Goal: Task Accomplishment & Management: Manage account settings

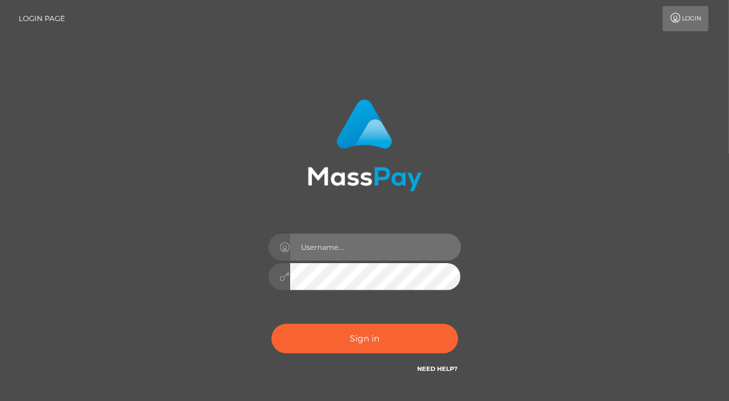
click at [354, 250] on input "text" at bounding box center [375, 246] width 171 height 27
type input "balsaberisic"
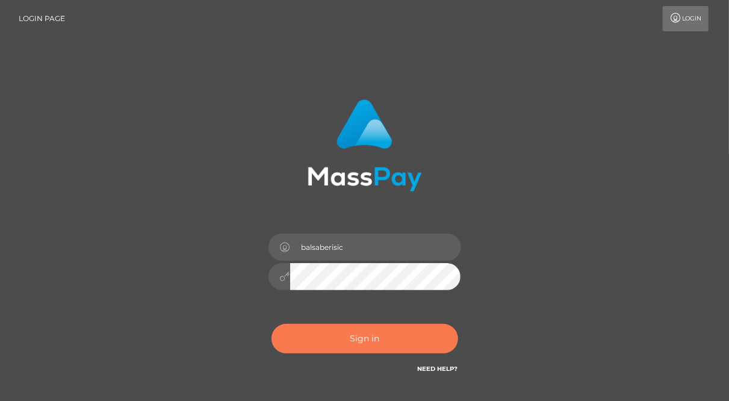
click at [365, 335] on button "Sign in" at bounding box center [364, 338] width 187 height 29
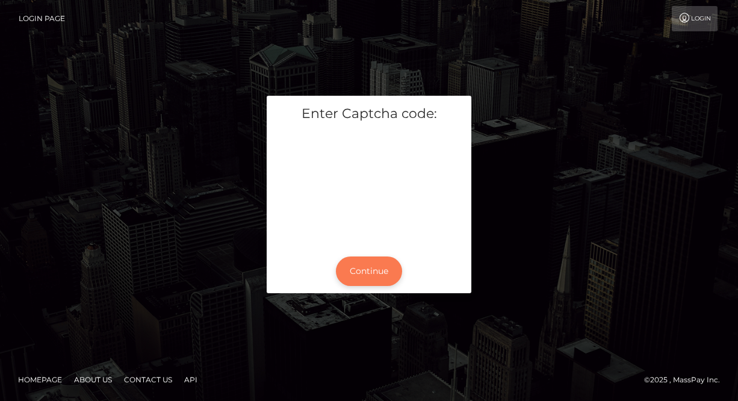
click at [382, 270] on button "Continue" at bounding box center [369, 270] width 66 height 29
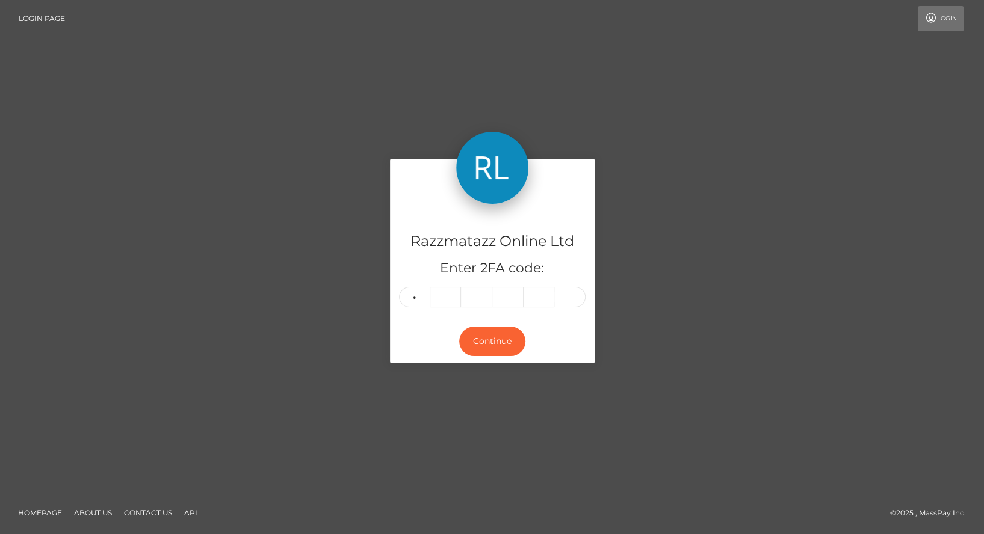
type input "8"
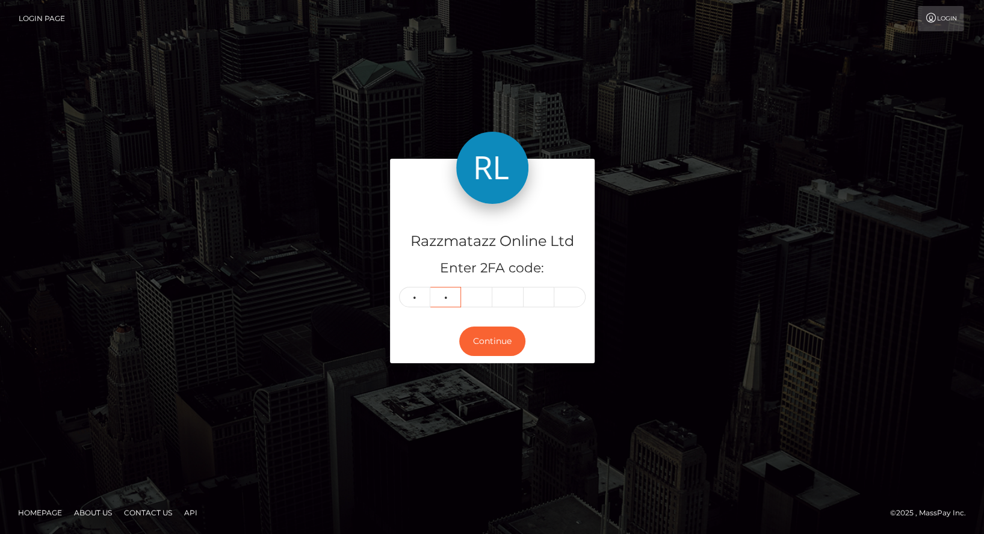
type input "2"
type input "5"
type input "0"
type input "4"
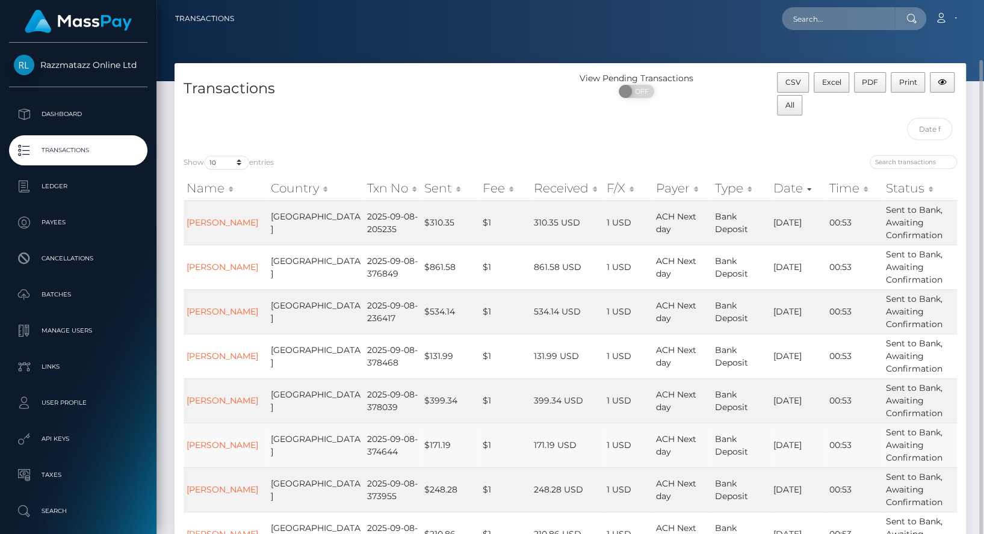
scroll to position [31, 0]
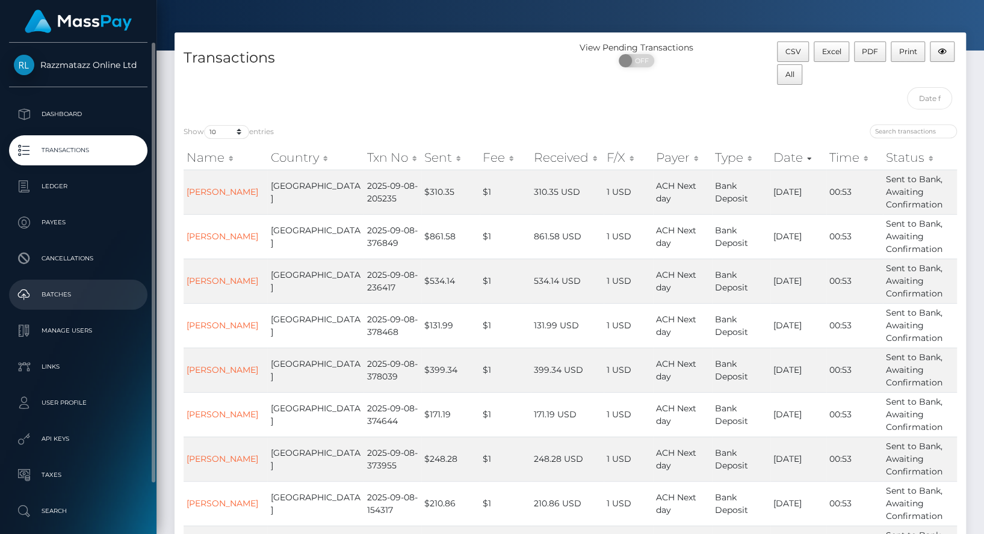
click at [90, 290] on p "Batches" at bounding box center [78, 295] width 129 height 18
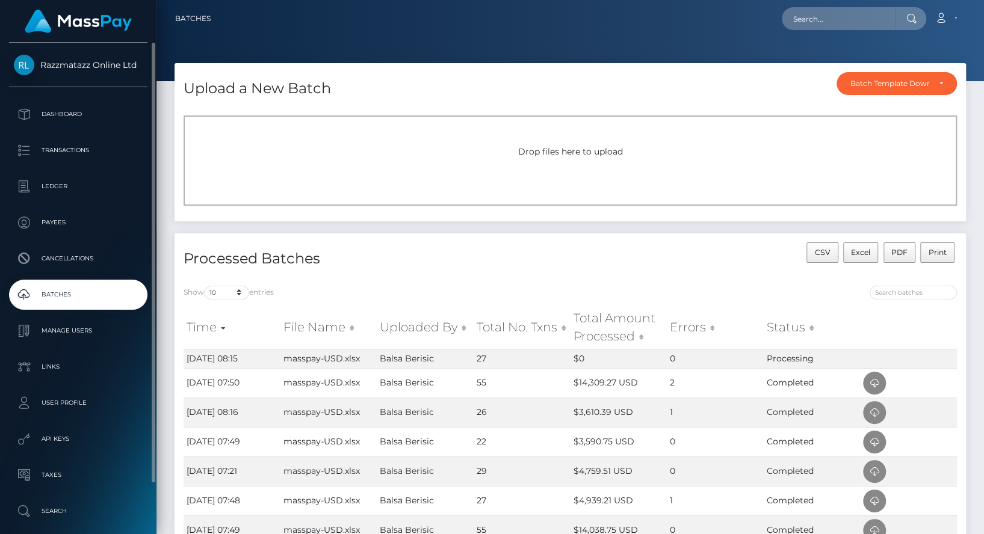
click at [72, 299] on p "Batches" at bounding box center [78, 295] width 129 height 18
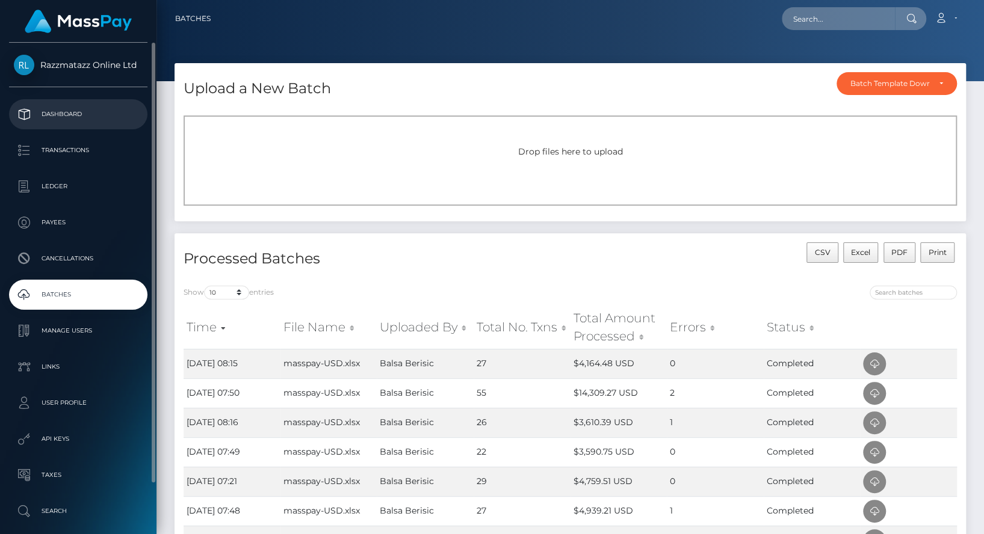
click at [84, 117] on p "Dashboard" at bounding box center [78, 114] width 129 height 18
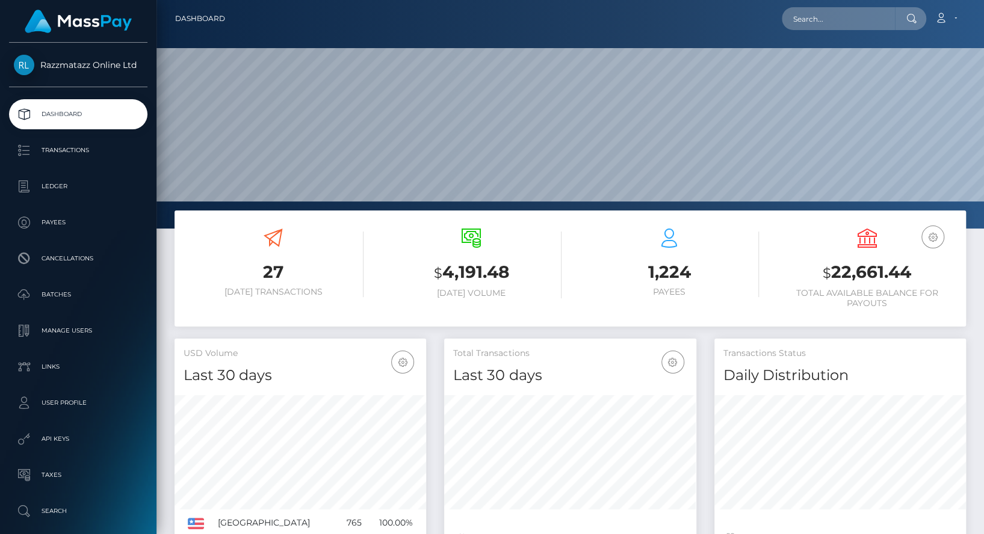
scroll to position [212, 251]
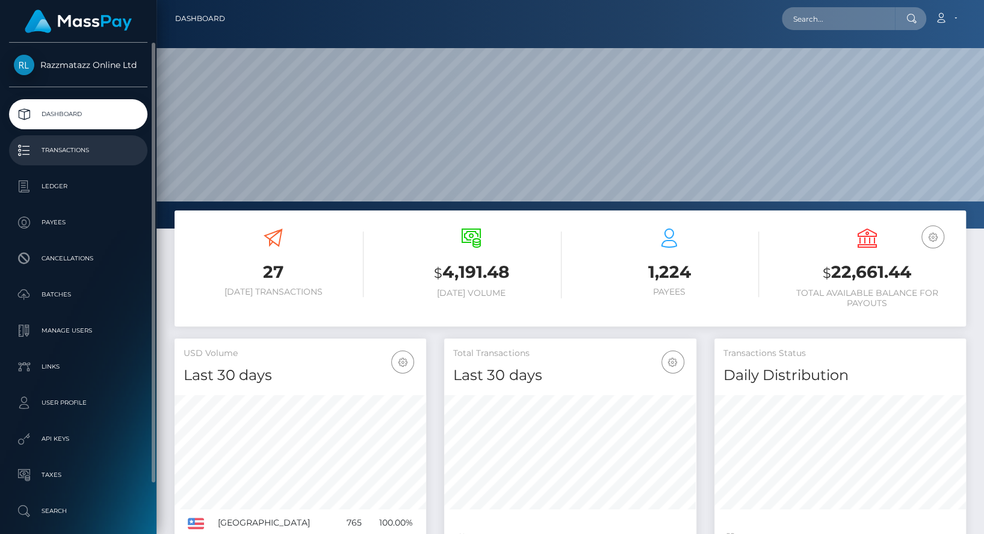
click at [94, 153] on p "Transactions" at bounding box center [78, 150] width 129 height 18
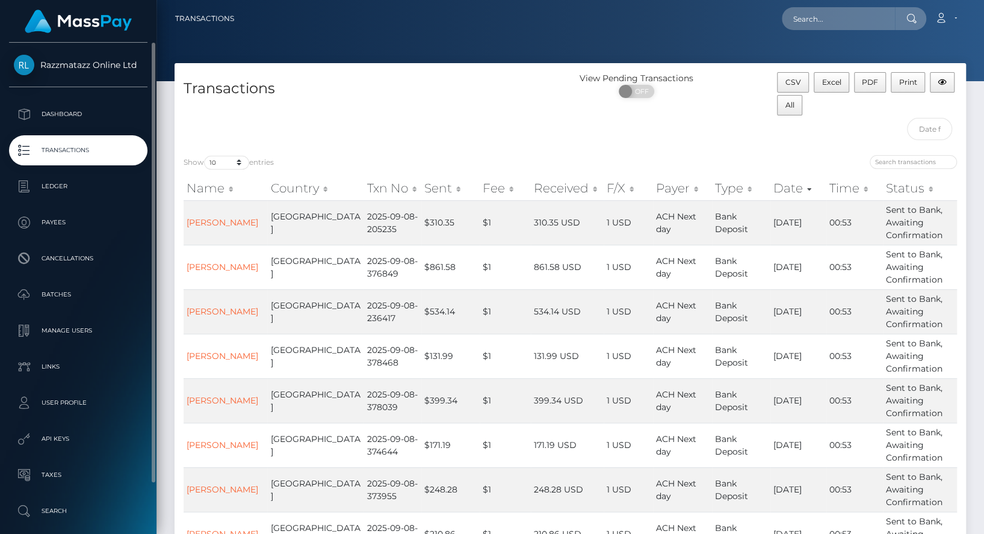
click at [73, 152] on p "Transactions" at bounding box center [78, 150] width 129 height 18
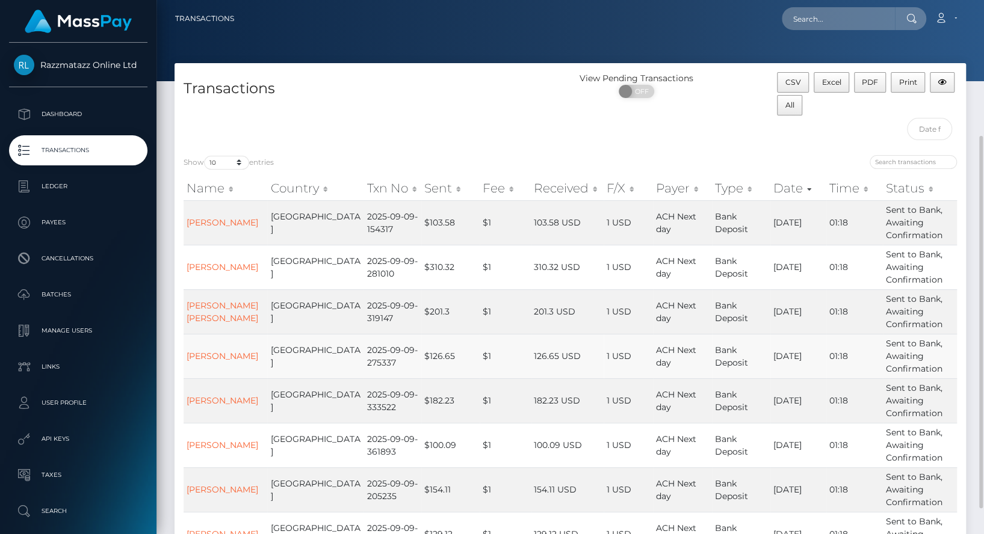
scroll to position [231, 0]
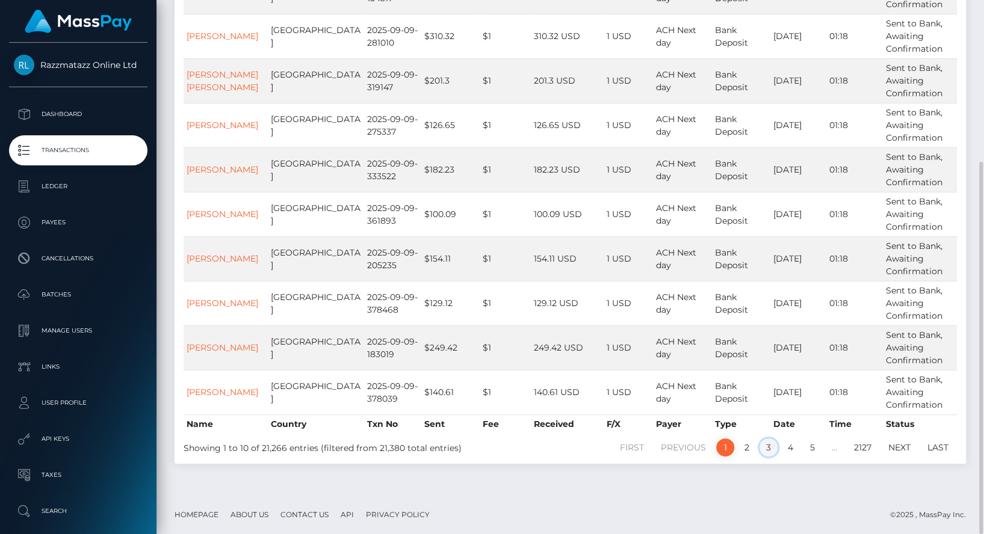
click at [770, 444] on link "3" at bounding box center [768, 448] width 18 height 18
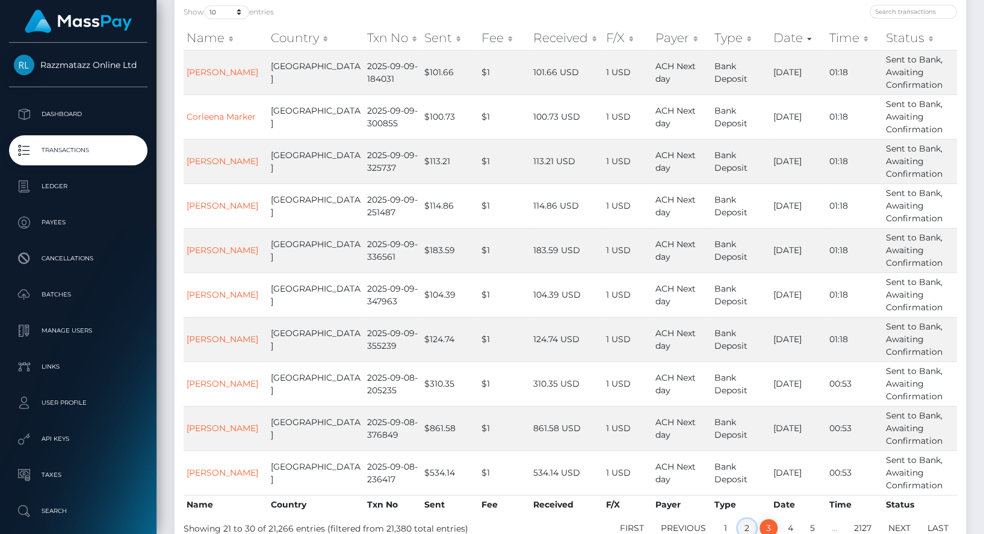
click at [747, 526] on link "2" at bounding box center [747, 528] width 18 height 18
click at [719, 521] on link "1" at bounding box center [725, 527] width 18 height 18
